Goal: Task Accomplishment & Management: Use online tool/utility

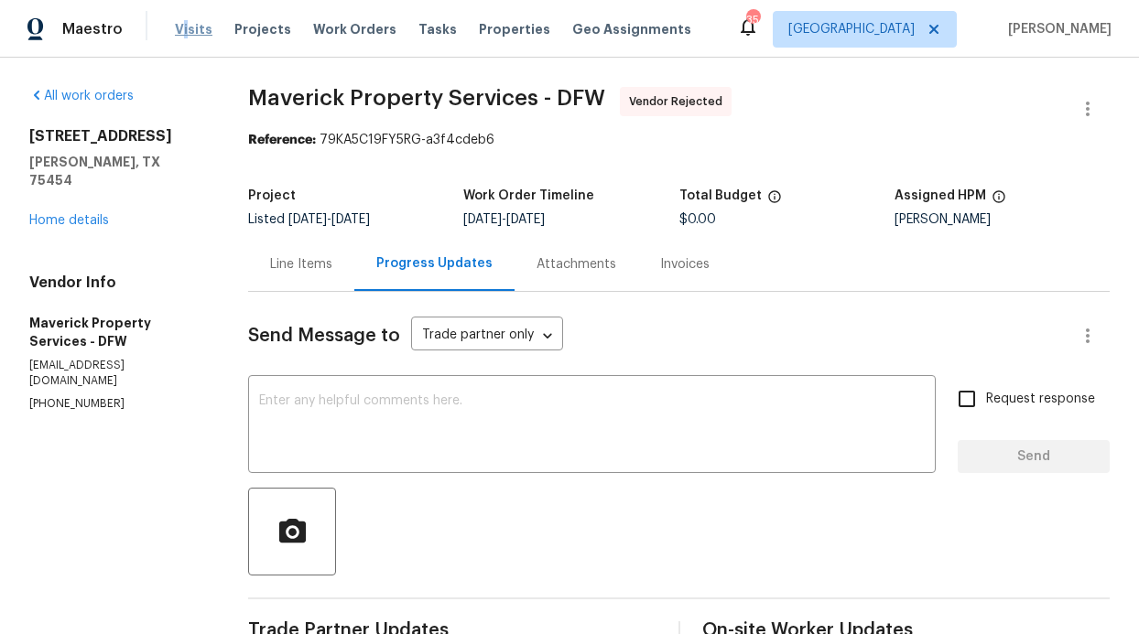
click at [183, 27] on span "Visits" at bounding box center [194, 29] width 38 height 18
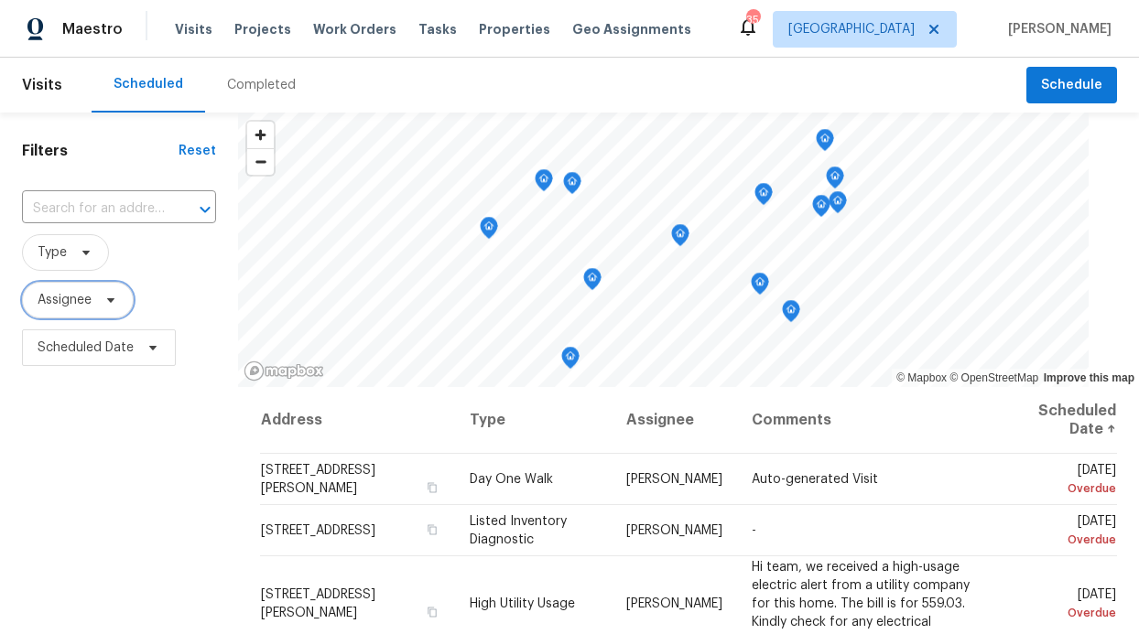
click at [115, 303] on icon at bounding box center [110, 300] width 15 height 15
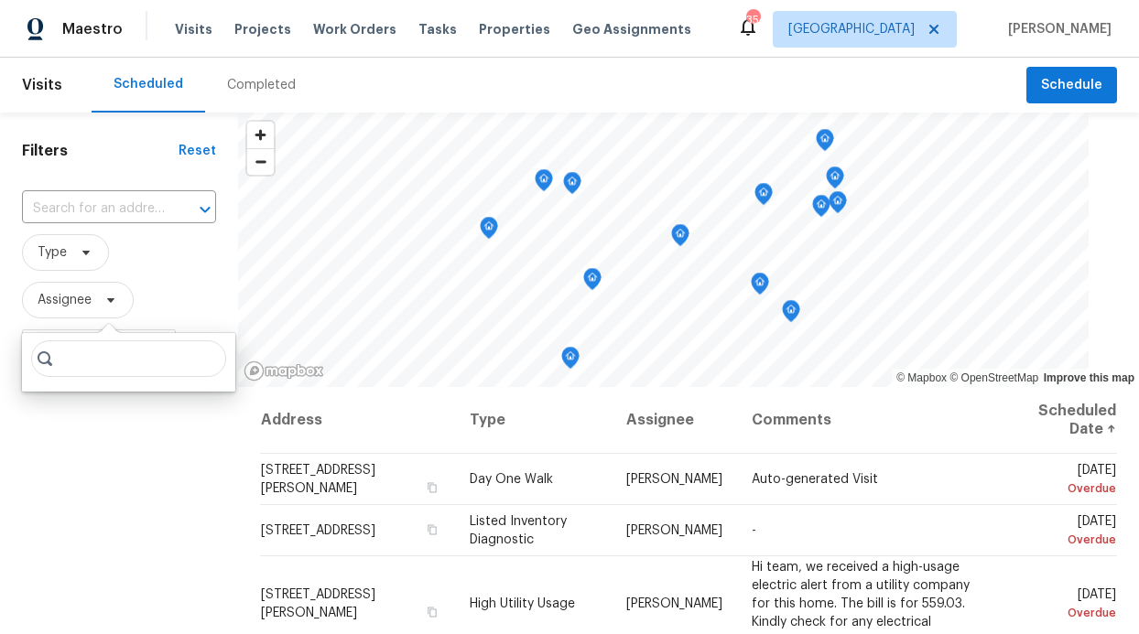
click at [85, 351] on input "search" at bounding box center [128, 358] width 195 height 37
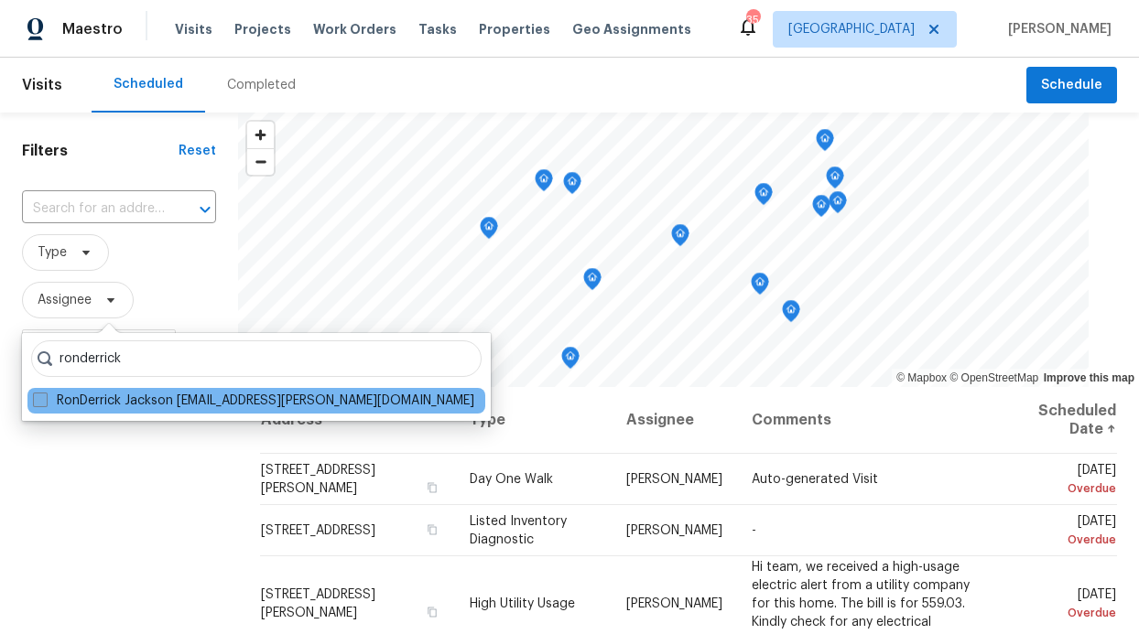
type input "ronderrick"
click at [116, 396] on label "RonDerrick Jackson [EMAIL_ADDRESS][PERSON_NAME][DOMAIN_NAME]" at bounding box center [253, 401] width 441 height 18
click at [45, 396] on input "RonDerrick Jackson [EMAIL_ADDRESS][PERSON_NAME][DOMAIN_NAME]" at bounding box center [39, 398] width 12 height 12
checkbox input "true"
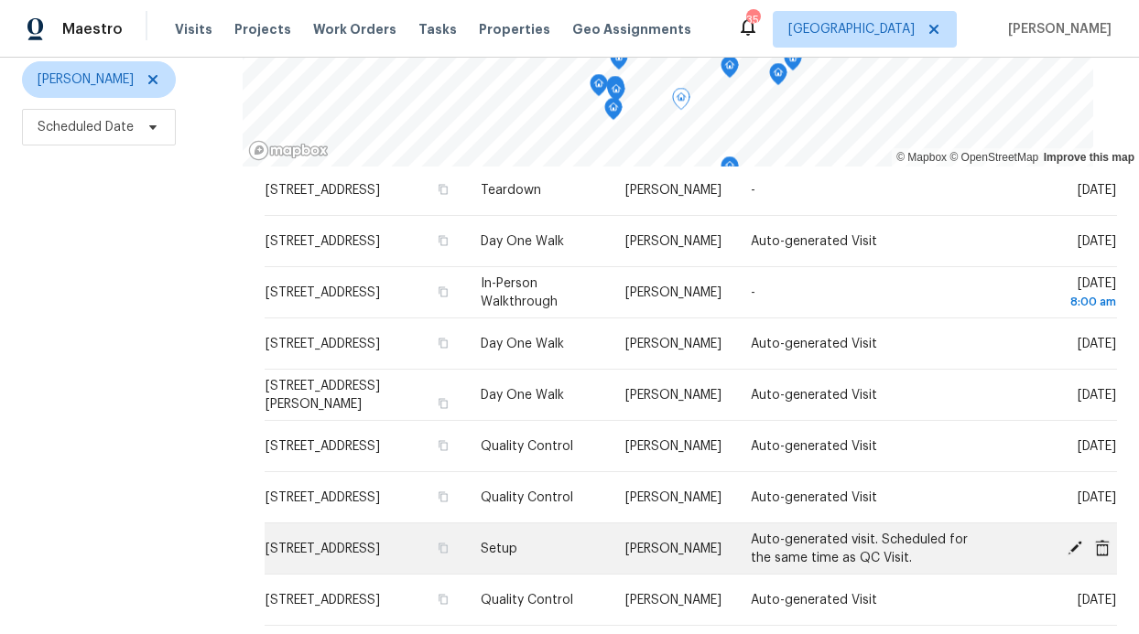
scroll to position [274, 0]
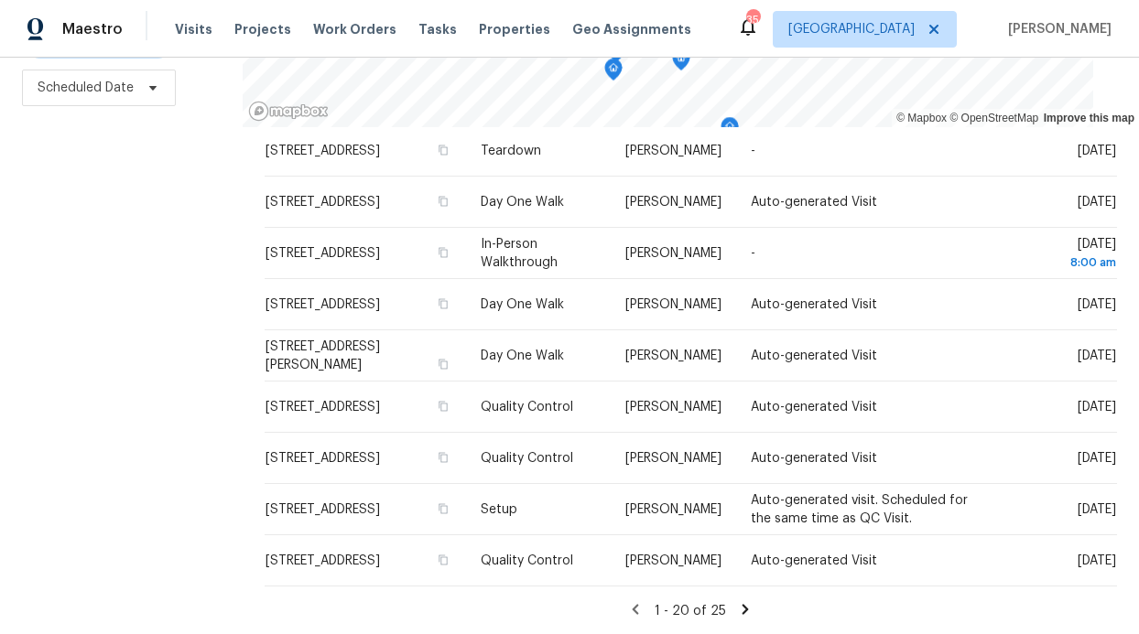
click at [342, 16] on div "Visits Projects Work Orders Tasks Properties Geo Assignments" at bounding box center [444, 29] width 538 height 37
click at [344, 22] on span "Work Orders" at bounding box center [354, 29] width 83 height 18
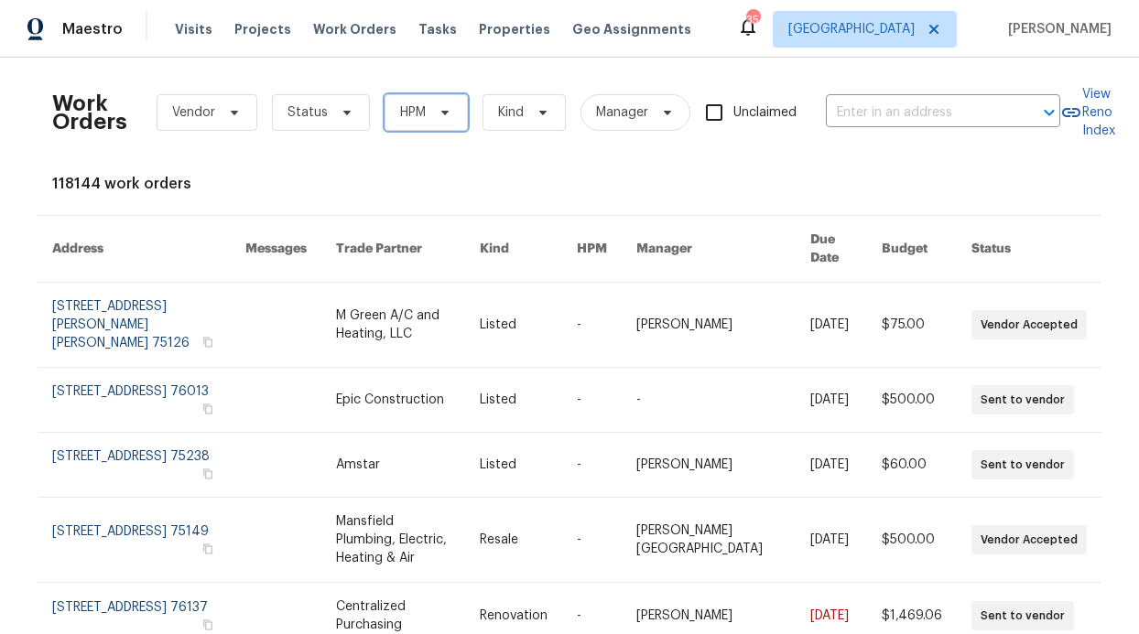
click at [405, 100] on span "HPM" at bounding box center [425, 112] width 83 height 37
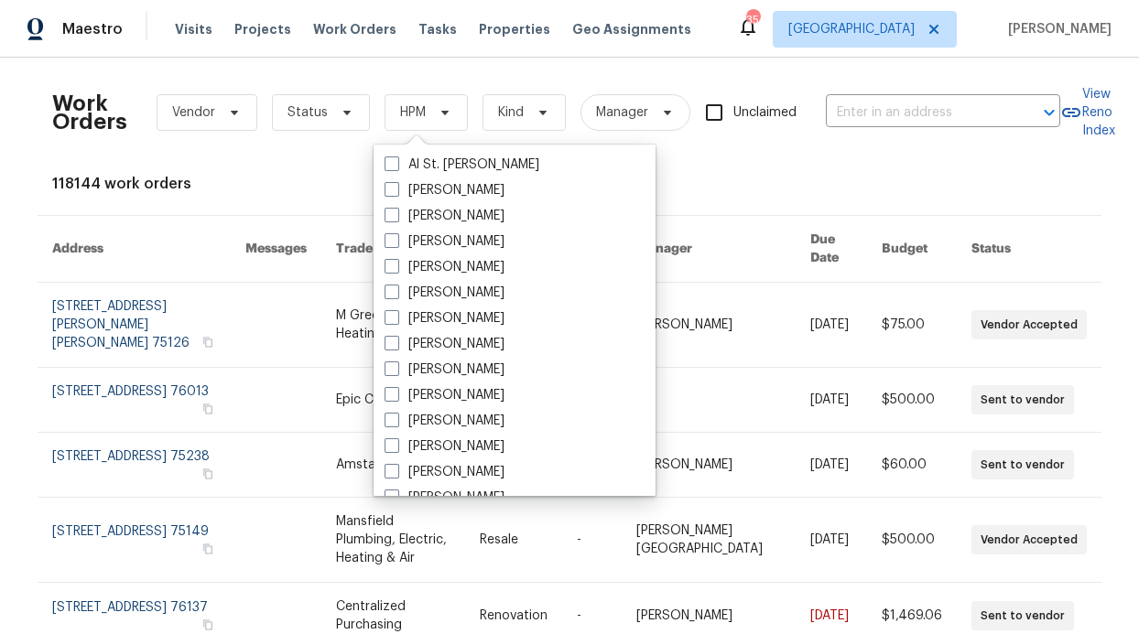
scroll to position [1021, 0]
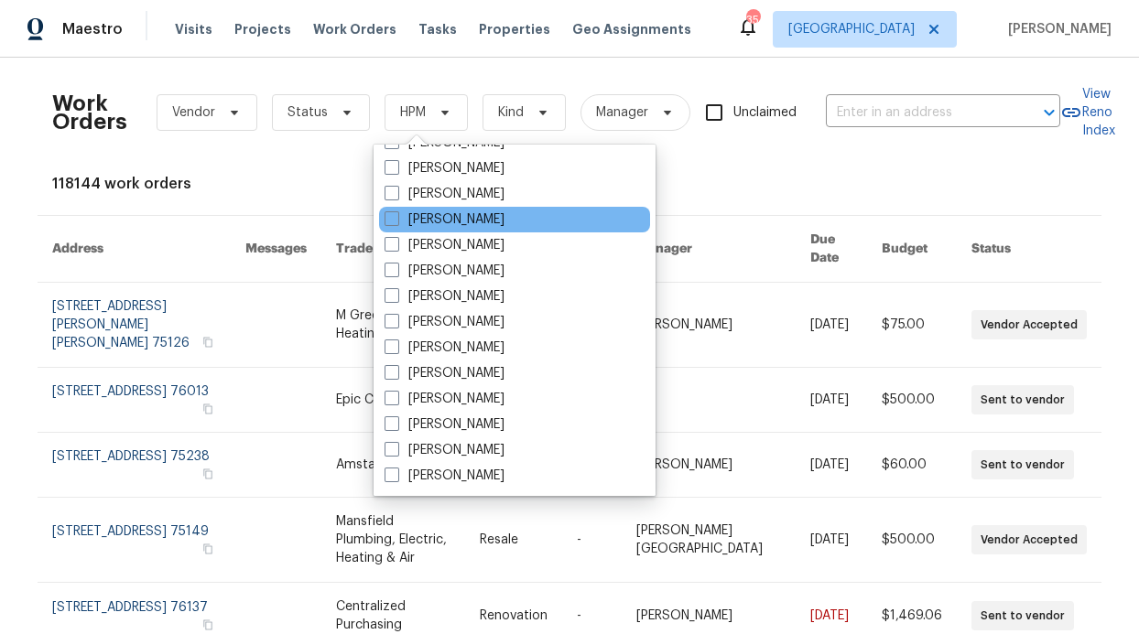
click at [447, 230] on div "[PERSON_NAME]" at bounding box center [514, 220] width 271 height 26
click at [431, 221] on label "[PERSON_NAME]" at bounding box center [444, 220] width 120 height 18
click at [396, 221] on input "[PERSON_NAME]" at bounding box center [390, 217] width 12 height 12
checkbox input "true"
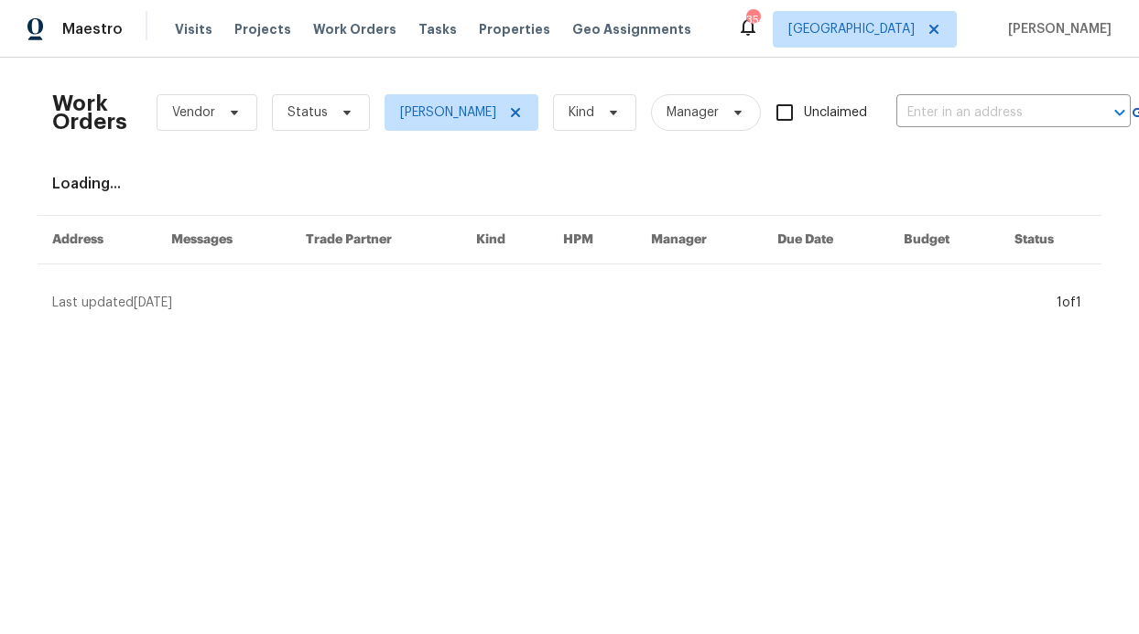
click at [321, 128] on div "Work Orders Vendor Status RonDerrick Jackson Kind Manager Unclaimed ​" at bounding box center [591, 112] width 1078 height 81
click at [327, 124] on span "Status" at bounding box center [321, 112] width 98 height 37
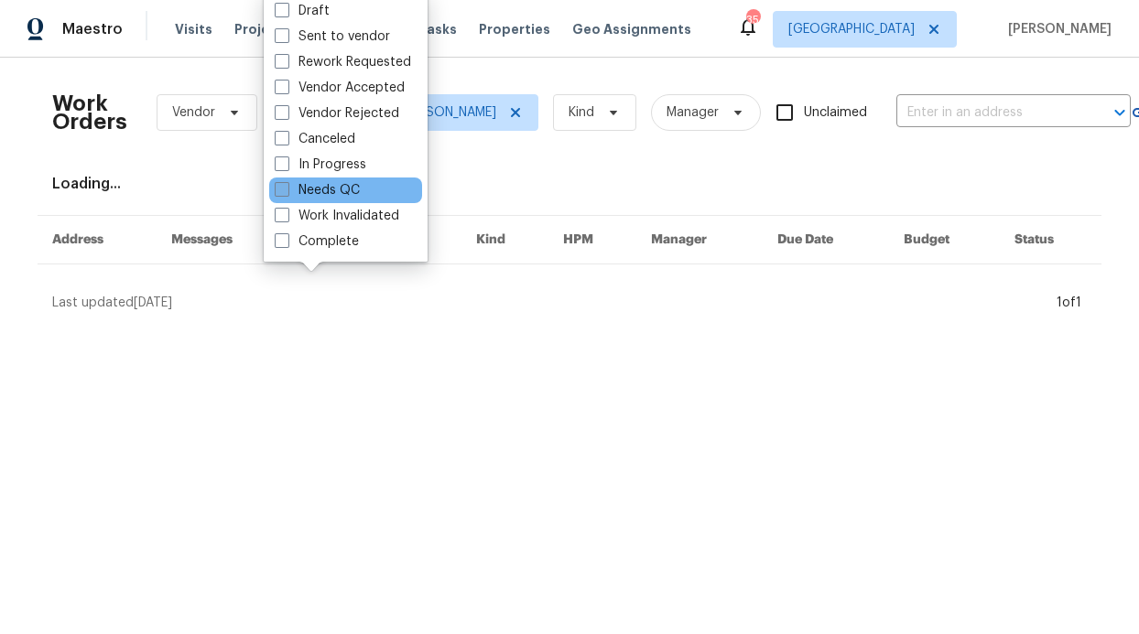
click at [336, 198] on label "Needs QC" at bounding box center [317, 190] width 85 height 18
click at [286, 193] on input "Needs QC" at bounding box center [281, 187] width 12 height 12
checkbox input "true"
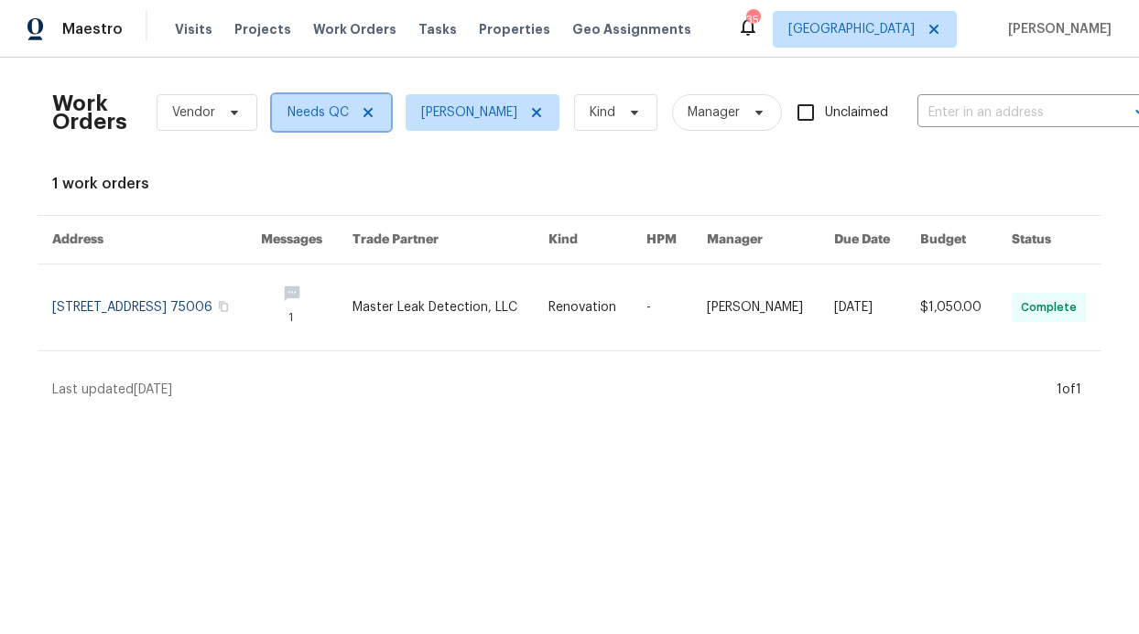
click at [363, 112] on icon at bounding box center [368, 112] width 15 height 15
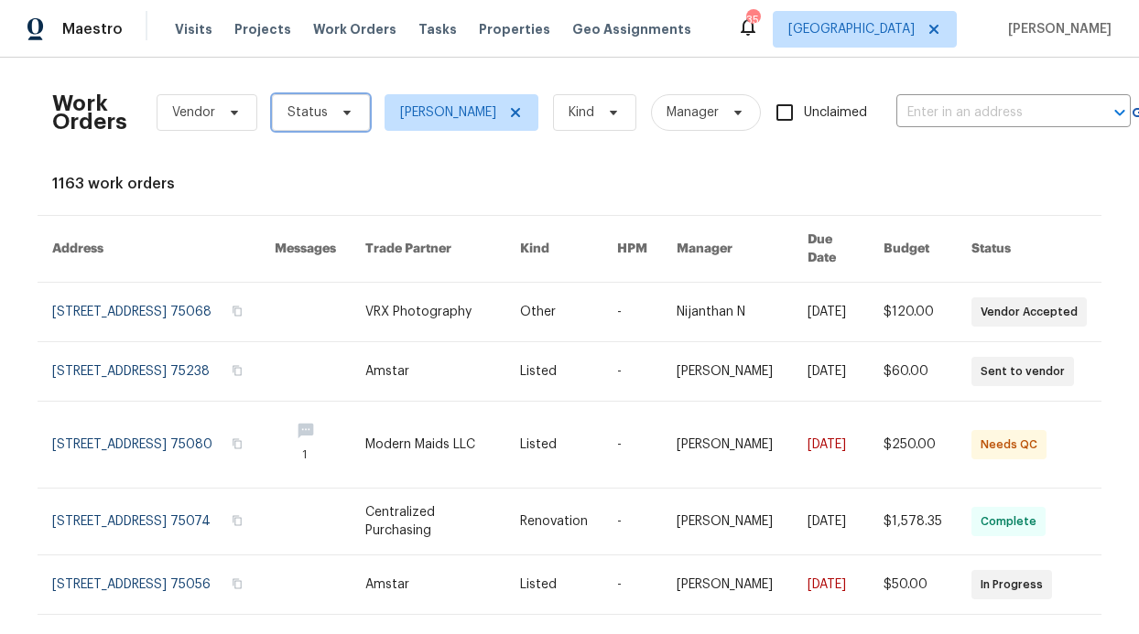
click at [342, 116] on icon at bounding box center [347, 112] width 15 height 15
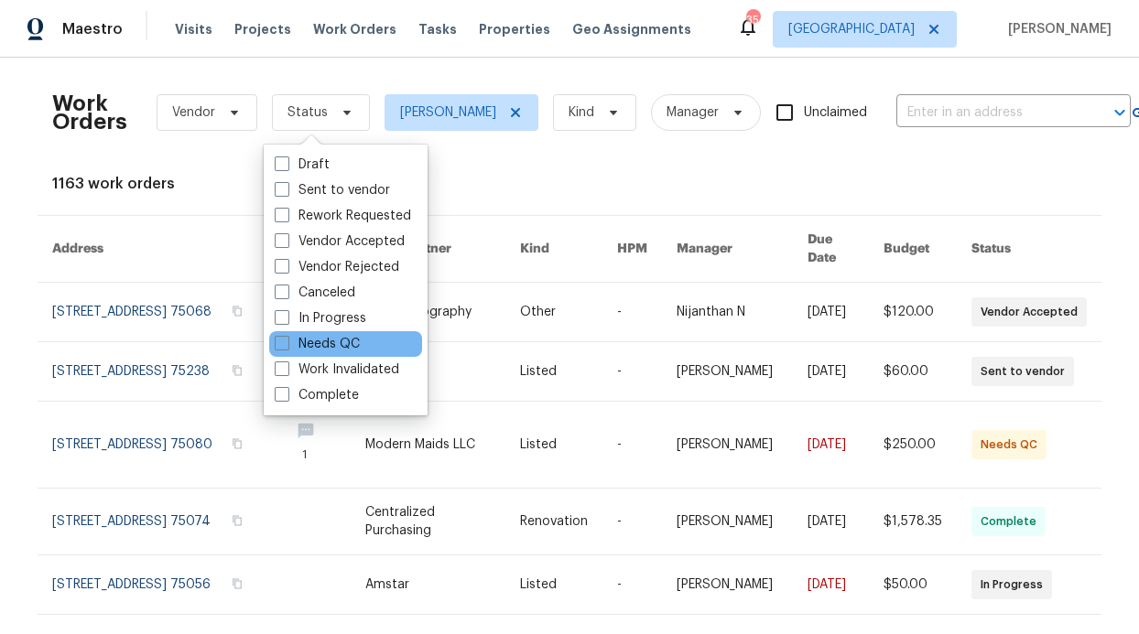
click at [334, 331] on div "Needs QC" at bounding box center [345, 344] width 153 height 26
click at [336, 327] on label "In Progress" at bounding box center [321, 318] width 92 height 18
click at [286, 321] on input "In Progress" at bounding box center [281, 315] width 12 height 12
checkbox input "true"
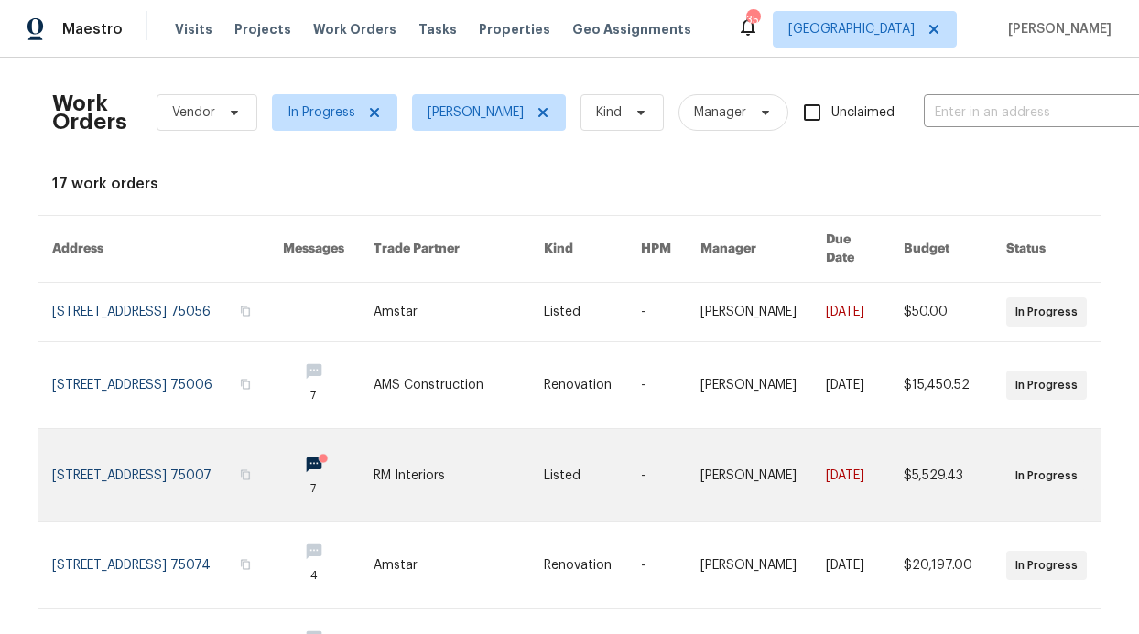
click at [323, 445] on link at bounding box center [328, 475] width 91 height 92
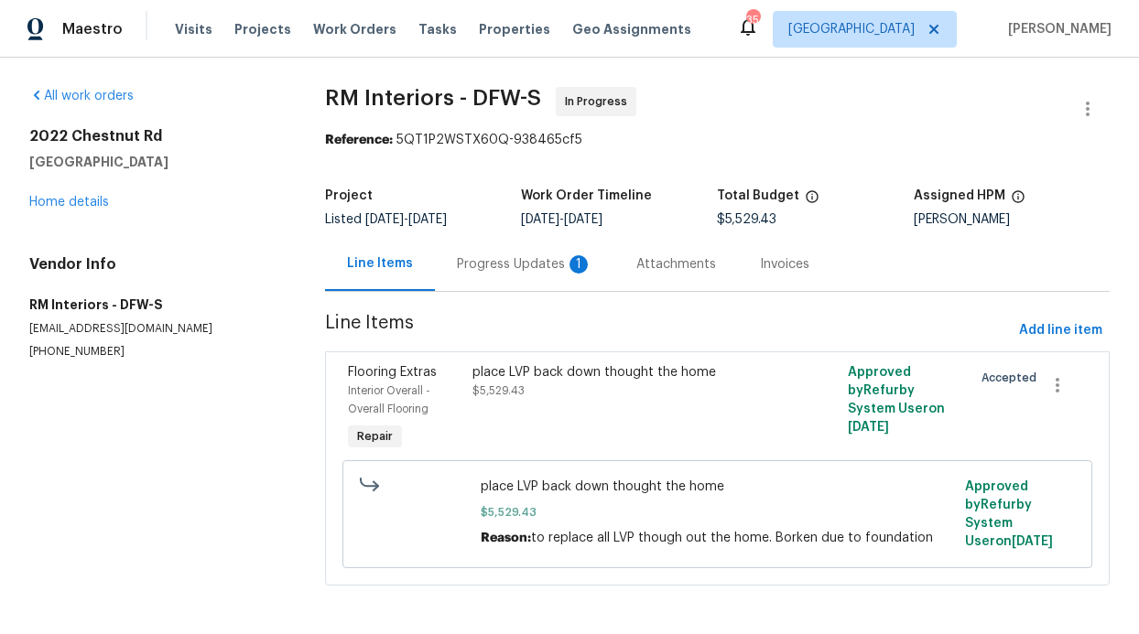
click at [495, 277] on div "Progress Updates 1" at bounding box center [524, 264] width 179 height 54
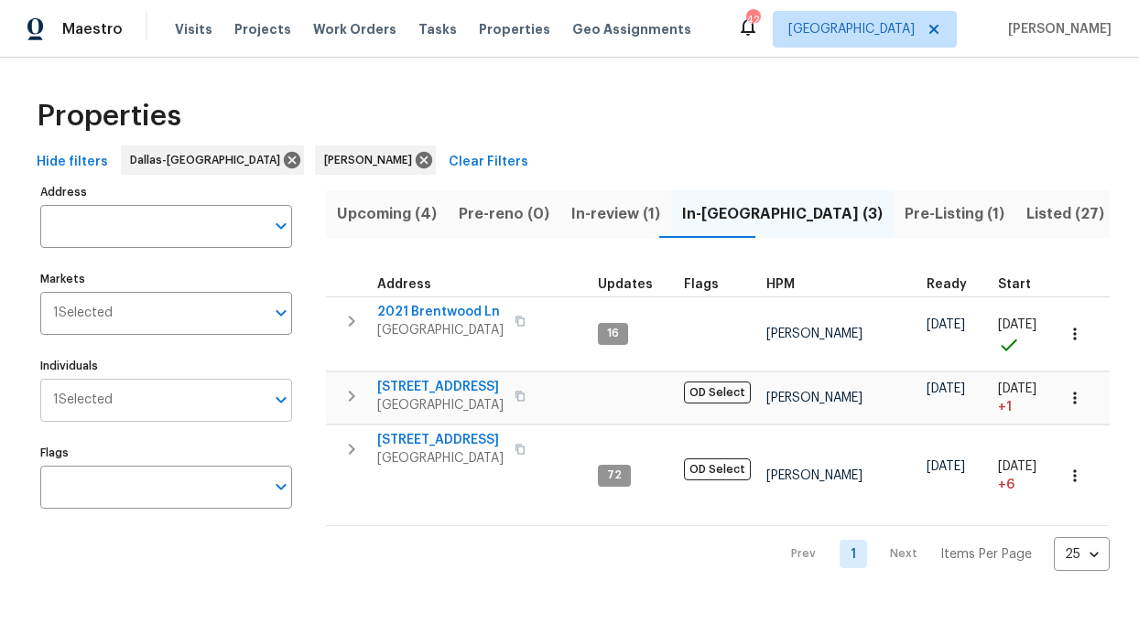
click at [104, 396] on span "1 Selected" at bounding box center [82, 401] width 59 height 16
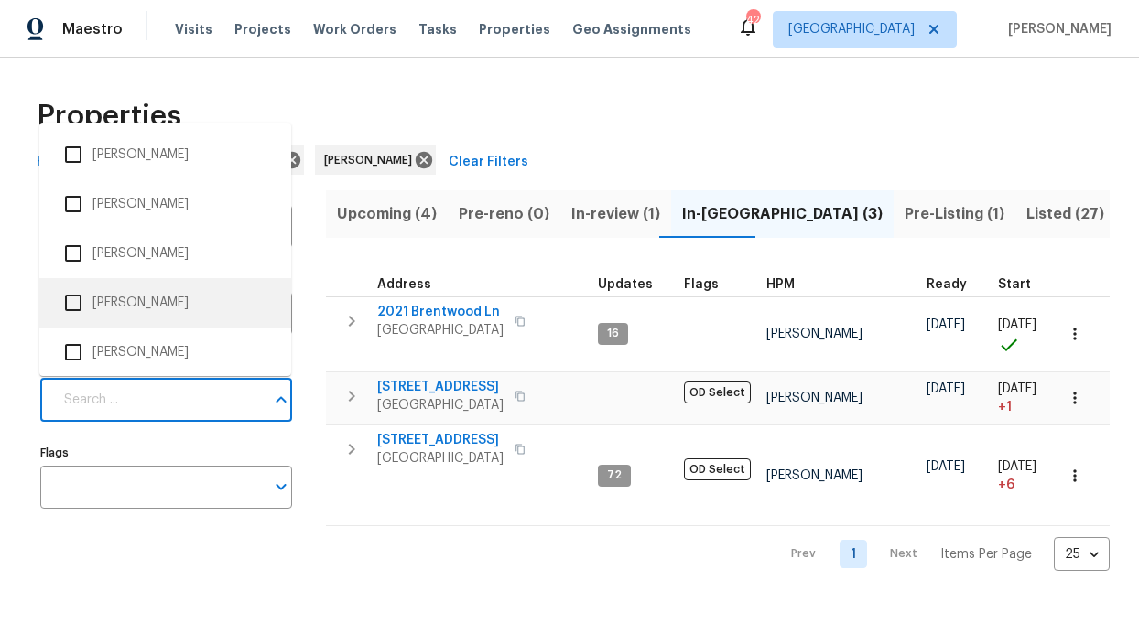
click at [19, 300] on div "Properties Hide filters [GEOGRAPHIC_DATA]-[GEOGRAPHIC_DATA] [GEOGRAPHIC_DATA][P…" at bounding box center [569, 329] width 1139 height 543
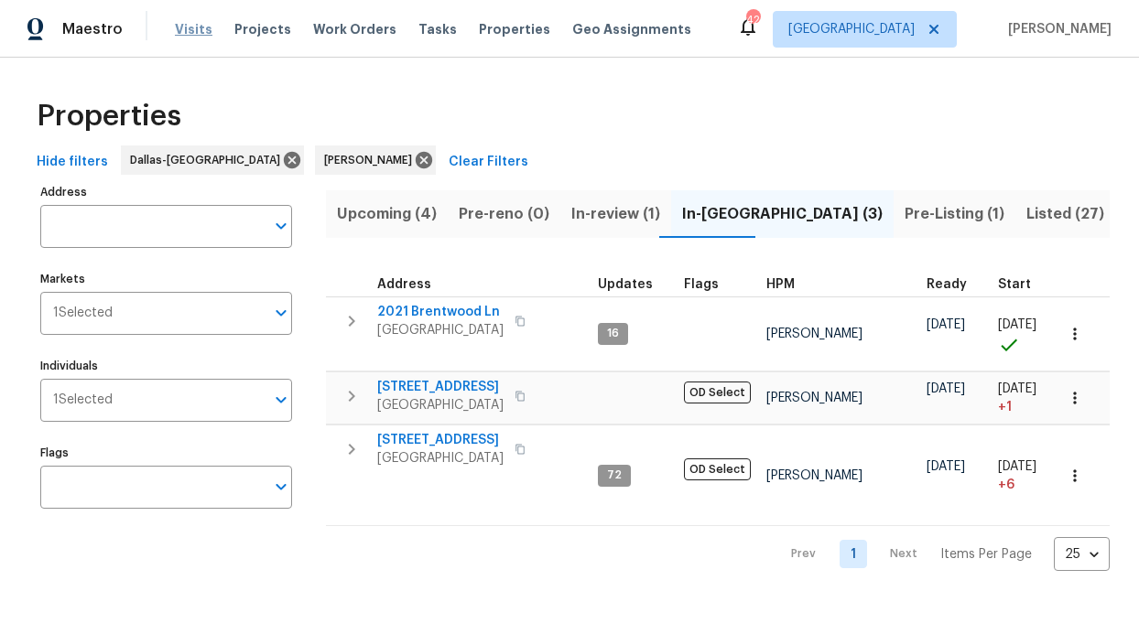
drag, startPoint x: 189, startPoint y: 6, endPoint x: 189, endPoint y: 23, distance: 16.5
click at [189, 6] on div "Maestro Visits Projects Work Orders Tasks Properties Geo Assignments 42 [GEOGRA…" at bounding box center [569, 29] width 1139 height 58
click at [190, 24] on span "Visits" at bounding box center [194, 29] width 38 height 18
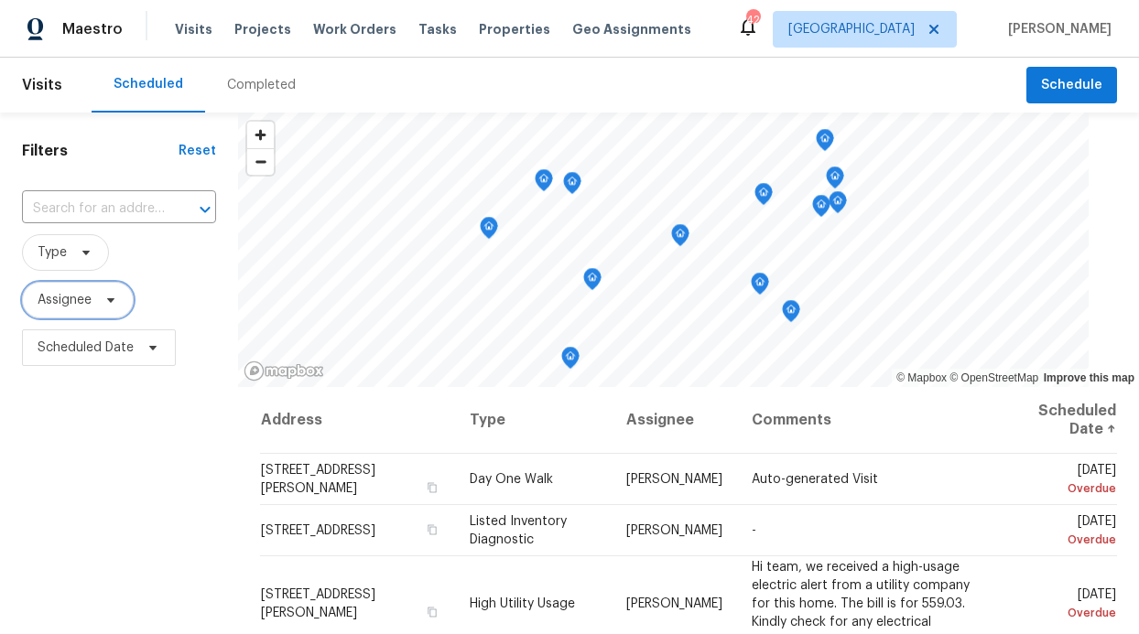
click at [101, 311] on span "Assignee" at bounding box center [78, 300] width 112 height 37
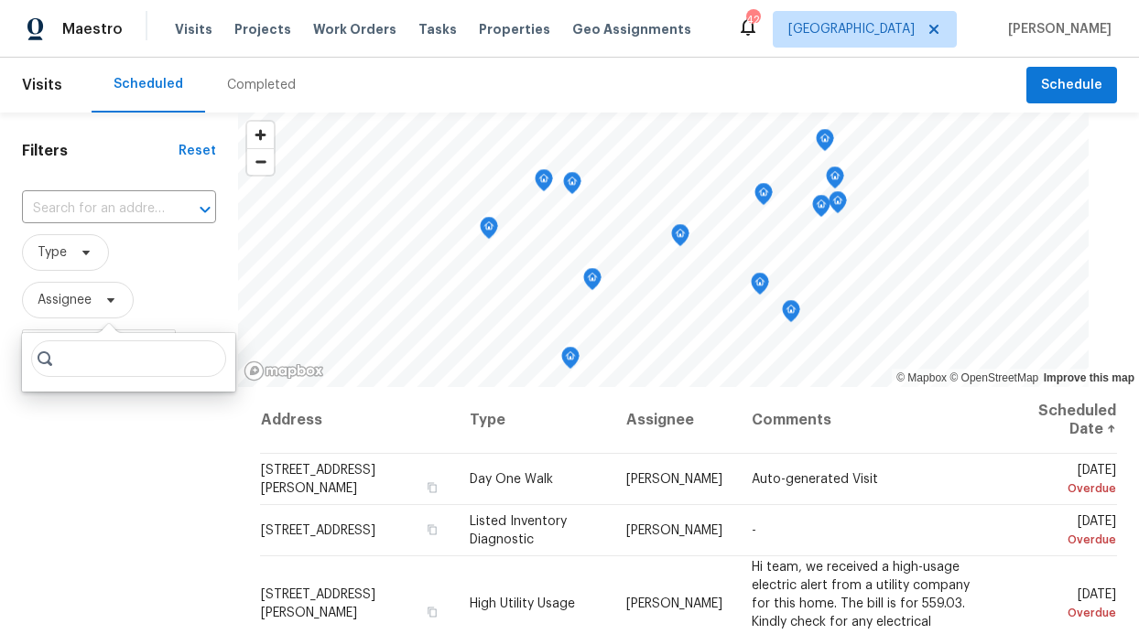
click at [101, 355] on input "search" at bounding box center [128, 358] width 195 height 37
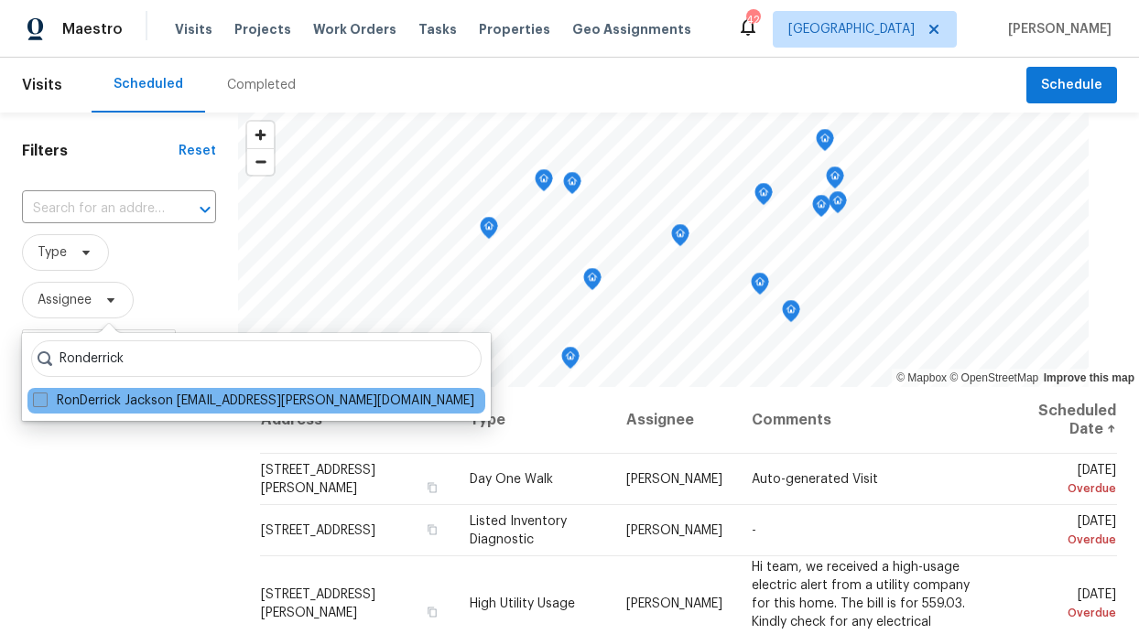
type input "Ronderrick"
click at [125, 402] on label "RonDerrick Jackson [EMAIL_ADDRESS][PERSON_NAME][DOMAIN_NAME]" at bounding box center [253, 401] width 441 height 18
click at [45, 402] on input "RonDerrick Jackson [EMAIL_ADDRESS][PERSON_NAME][DOMAIN_NAME]" at bounding box center [39, 398] width 12 height 12
checkbox input "true"
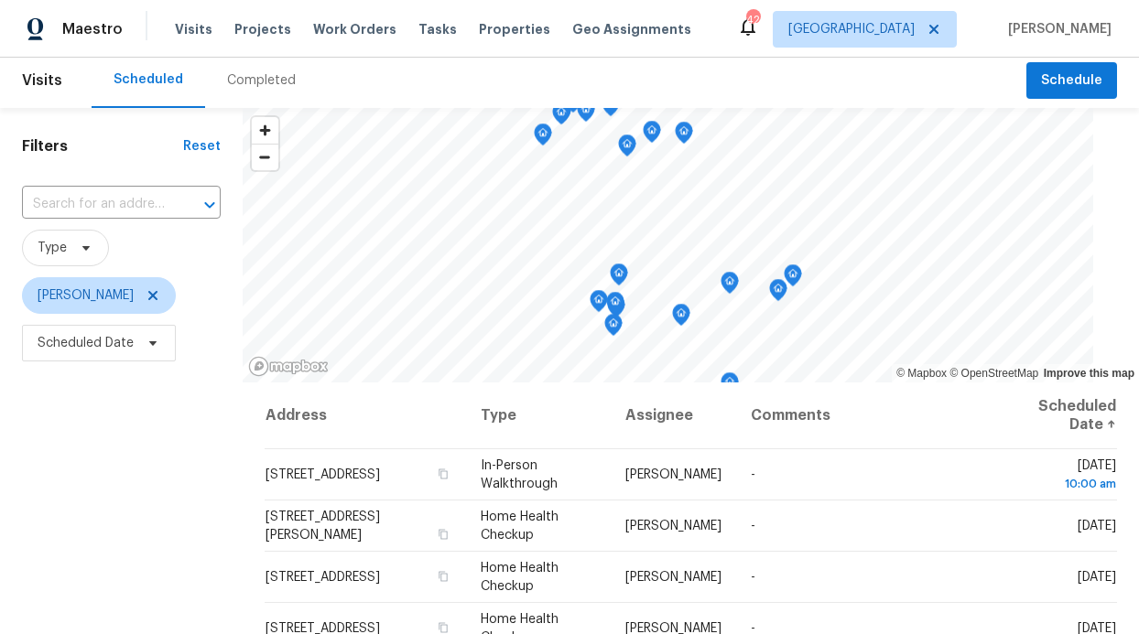
scroll to position [5, 0]
